Goal: Navigation & Orientation: Understand site structure

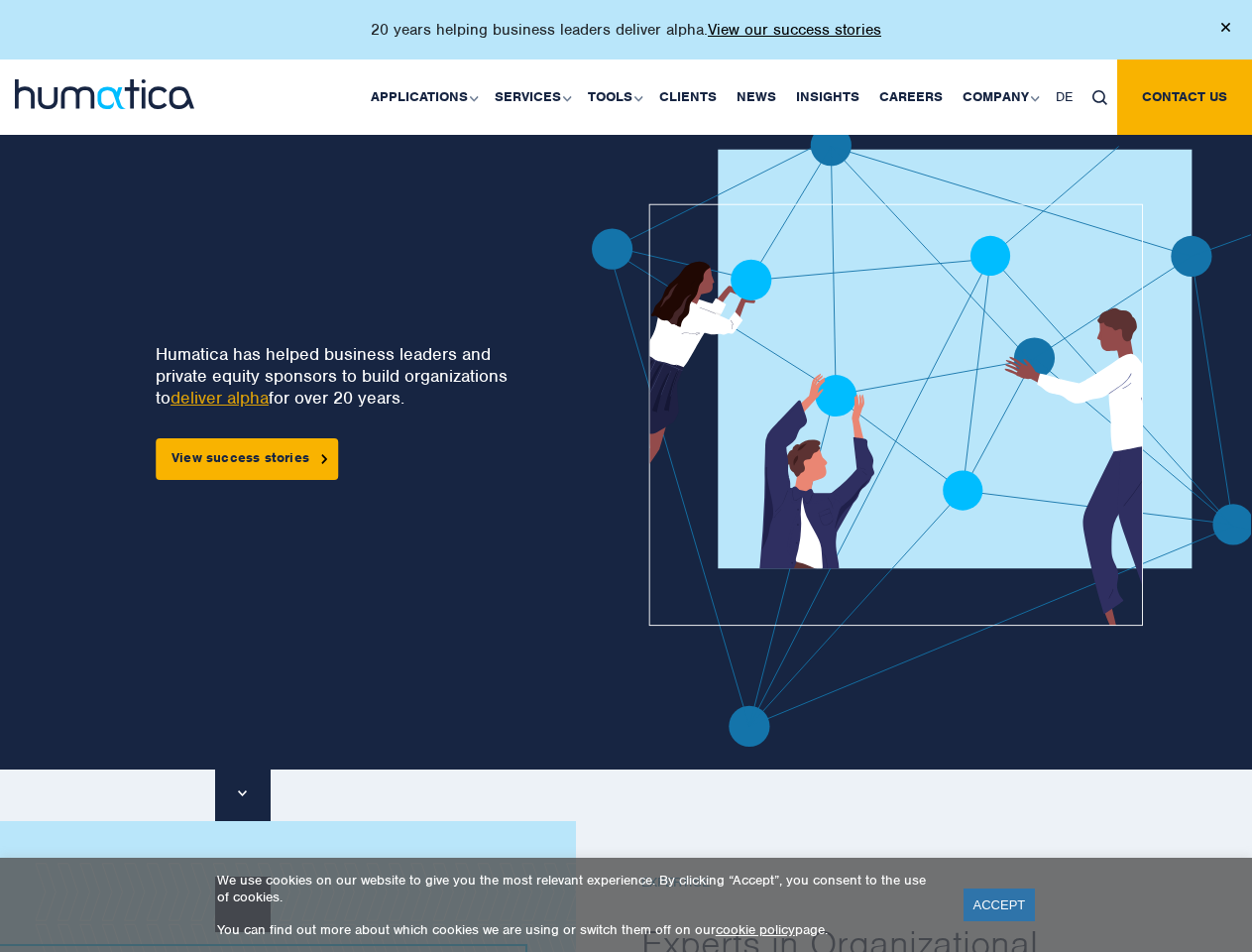
click at [626, 38] on p "20 years helping business leaders deliver alpha. View our success stories" at bounding box center [626, 30] width 511 height 20
click at [428, 96] on link "Applications" at bounding box center [422, 97] width 124 height 76
click at [536, 96] on link "Services" at bounding box center [532, 97] width 93 height 76
click at [618, 96] on link "Tools" at bounding box center [614, 97] width 72 height 76
click at [1000, 96] on link "Company" at bounding box center [1000, 97] width 93 height 76
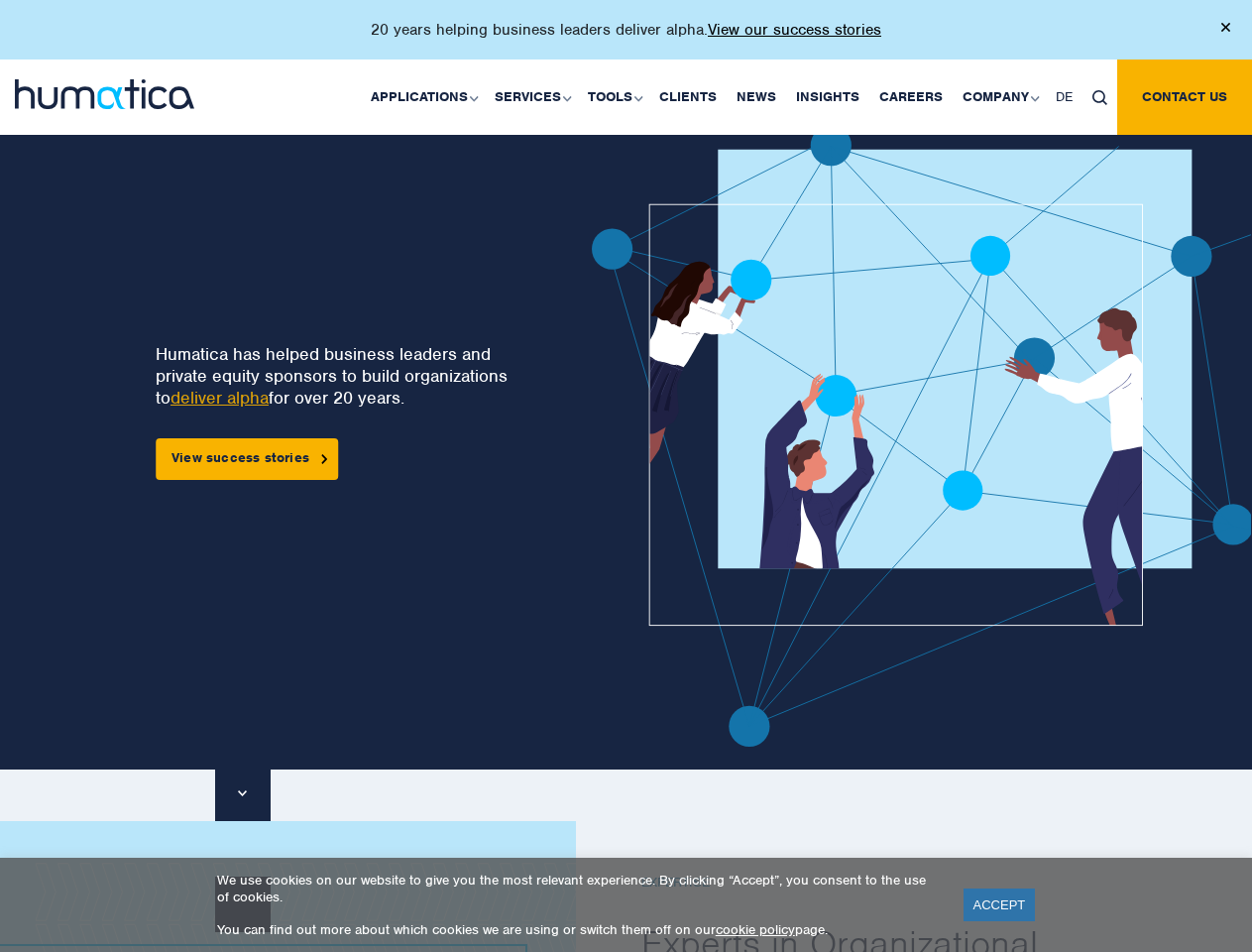
click at [1099, 96] on img at bounding box center [1099, 97] width 15 height 15
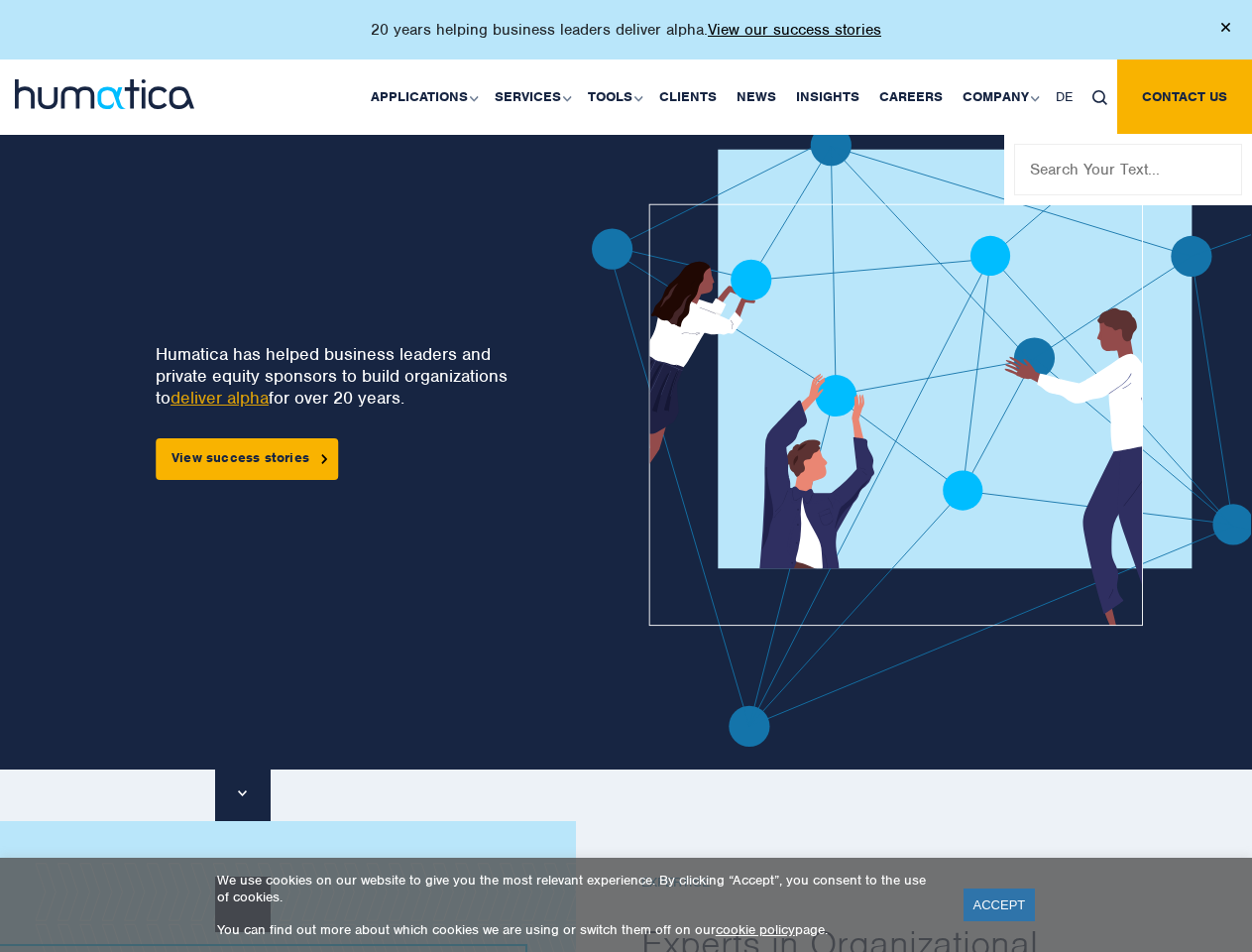
click at [664, 435] on img at bounding box center [979, 436] width 773 height 622
